Goal: Navigation & Orientation: Go to known website

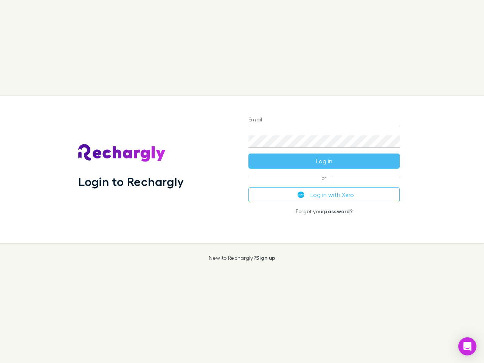
click at [242, 181] on div "Login to Rechargly" at bounding box center [157, 169] width 170 height 147
click at [324, 120] on input "Email" at bounding box center [323, 120] width 151 height 12
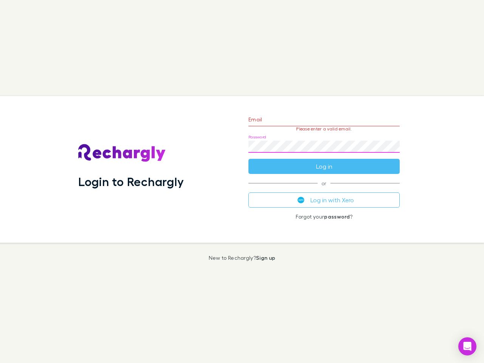
click at [324, 161] on form "Email Please enter a valid email. Password Log in" at bounding box center [323, 141] width 151 height 66
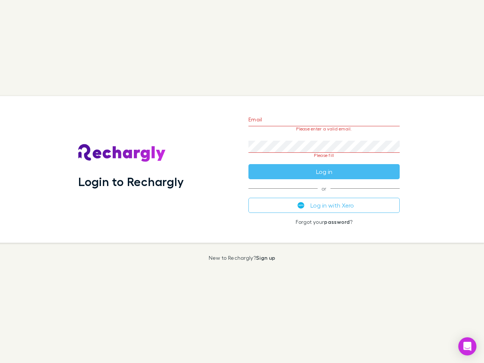
click at [324, 195] on div "Email Please enter a valid email. Password Please fill Log in or Log in with Xe…" at bounding box center [323, 169] width 163 height 147
click at [467, 346] on icon "Open Intercom Messenger" at bounding box center [467, 346] width 8 height 9
